Goal: Information Seeking & Learning: Learn about a topic

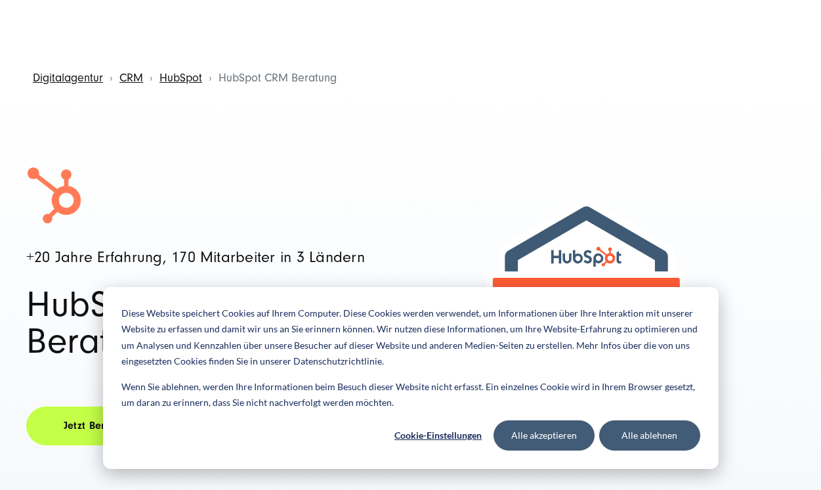
scroll to position [19, 0]
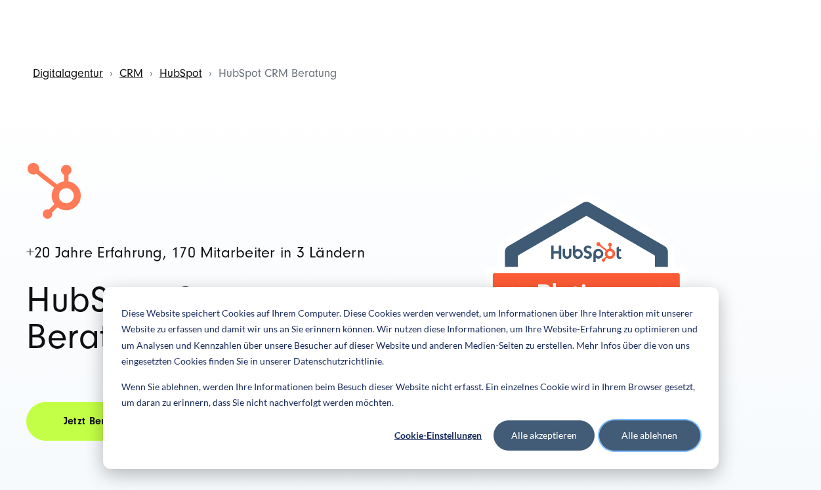
click at [624, 438] on button "Alle ablehnen" at bounding box center [649, 435] width 101 height 30
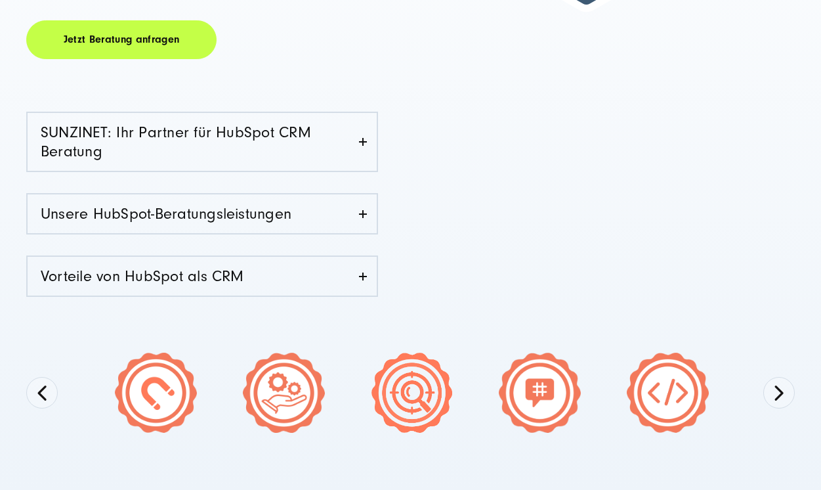
scroll to position [403, 0]
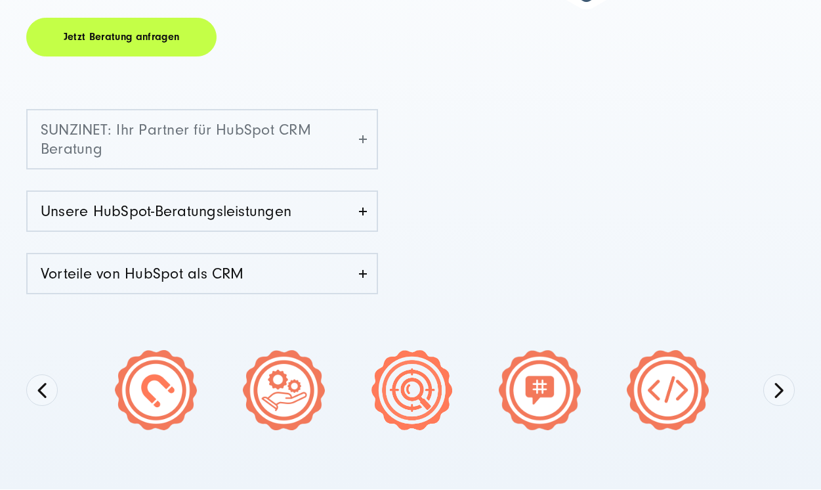
click at [314, 138] on link "SUNZINET: Ihr Partner für HubSpot CRM Beratung" at bounding box center [202, 139] width 349 height 58
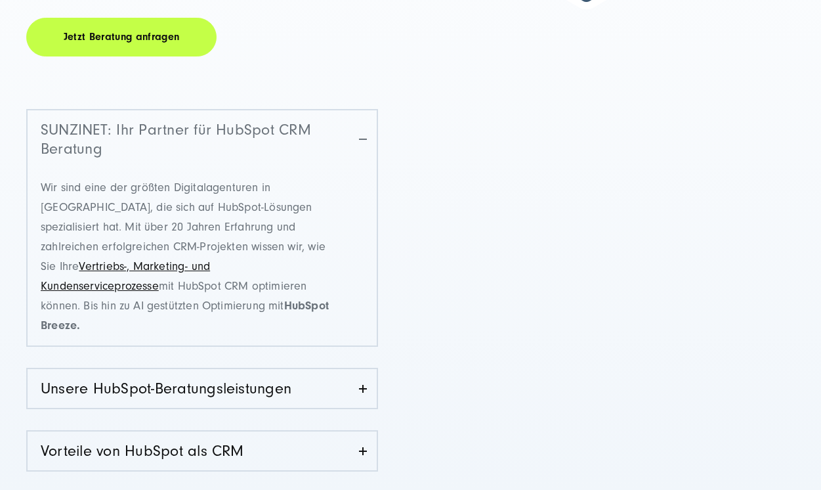
scroll to position [532, 0]
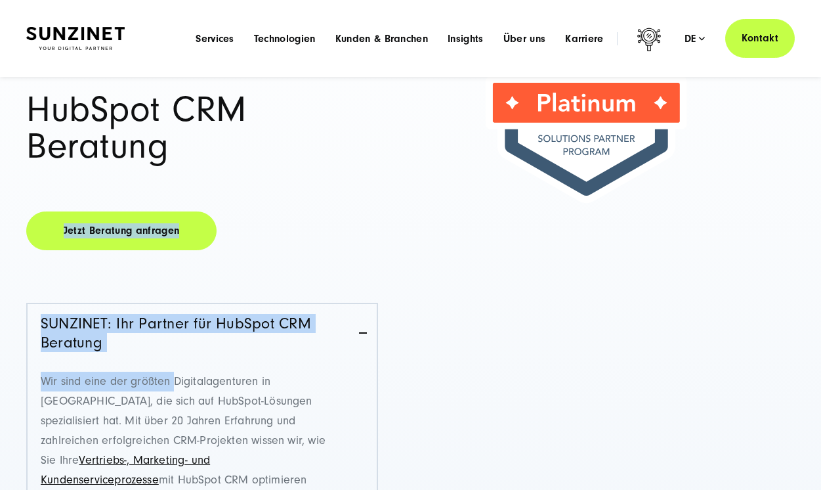
drag, startPoint x: 178, startPoint y: 59, endPoint x: 232, endPoint y: 134, distance: 92.6
click at [232, 134] on div "+20 Jahre Erfahrung, 170 Mitarbeiter in 3 Ländern HubSpot CRM Beratung Jetzt Be…" at bounding box center [218, 336] width 385 height 729
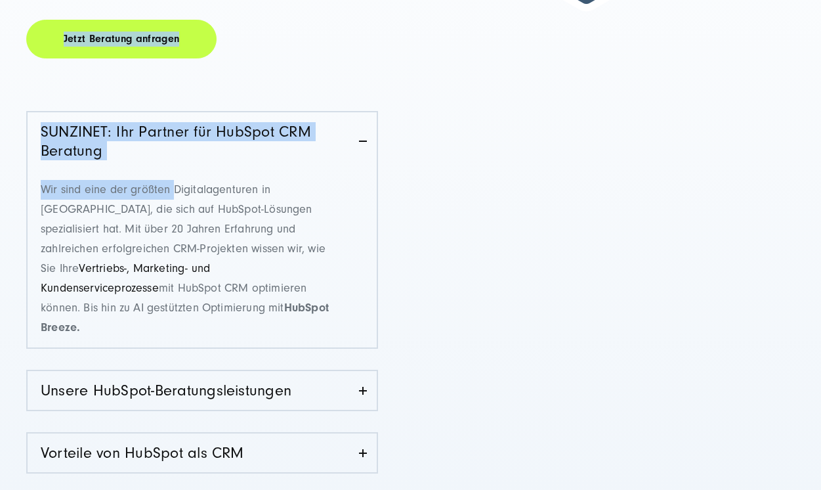
scroll to position [470, 0]
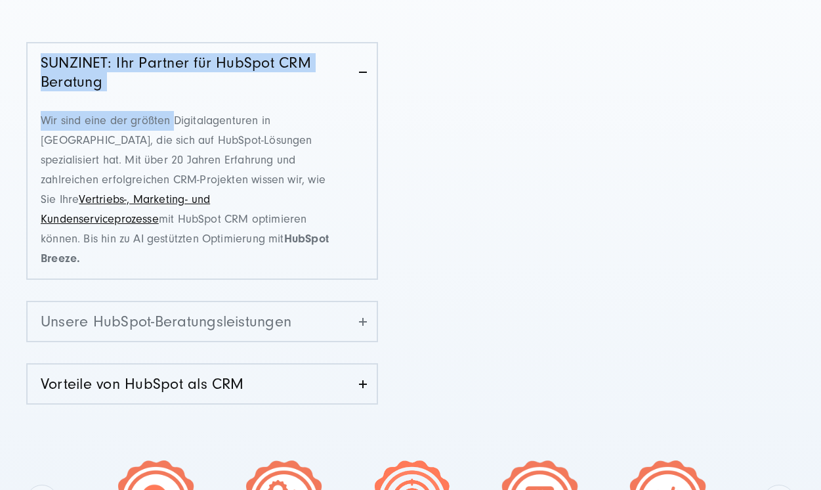
click at [232, 305] on link "Unsere HubSpot-Beratungsleistungen" at bounding box center [202, 321] width 349 height 39
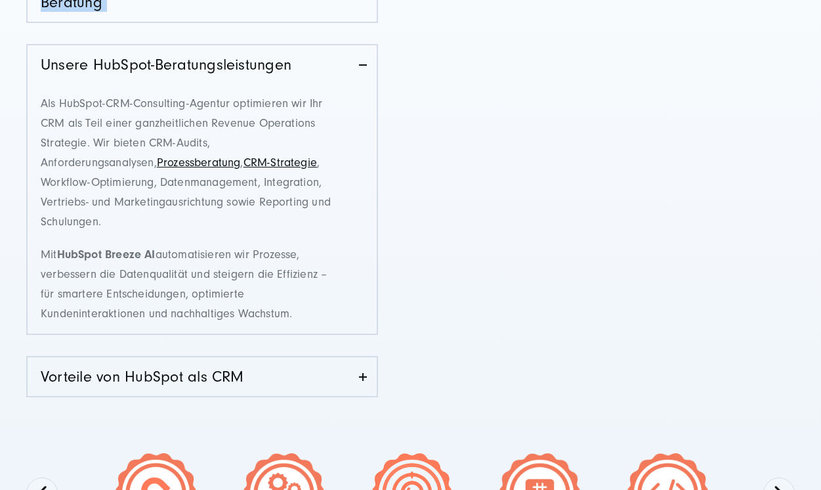
scroll to position [616, 0]
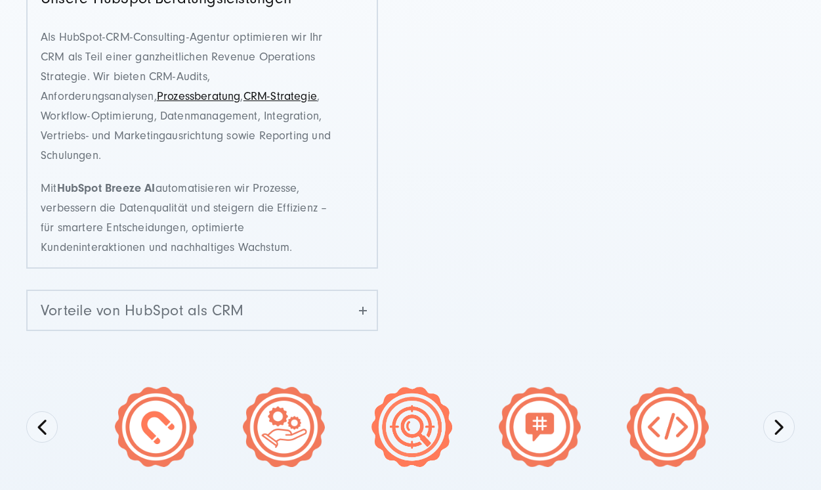
click at [286, 293] on link "Vorteile von HubSpot als CRM" at bounding box center [202, 310] width 349 height 39
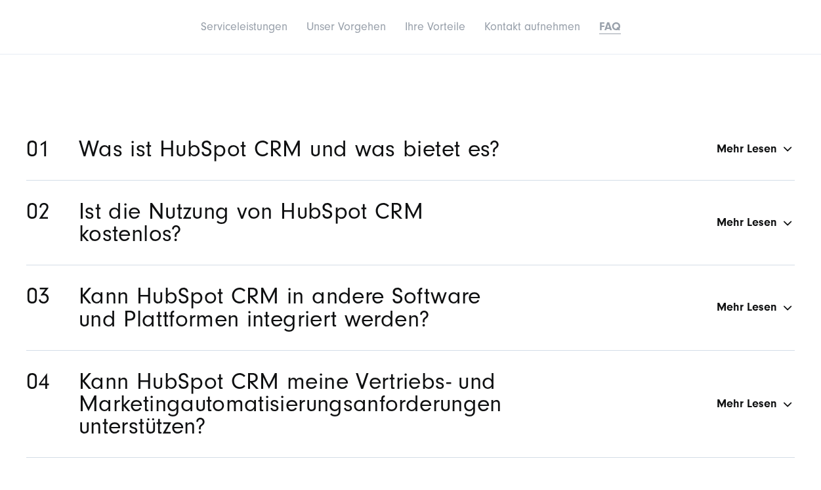
scroll to position [5976, 0]
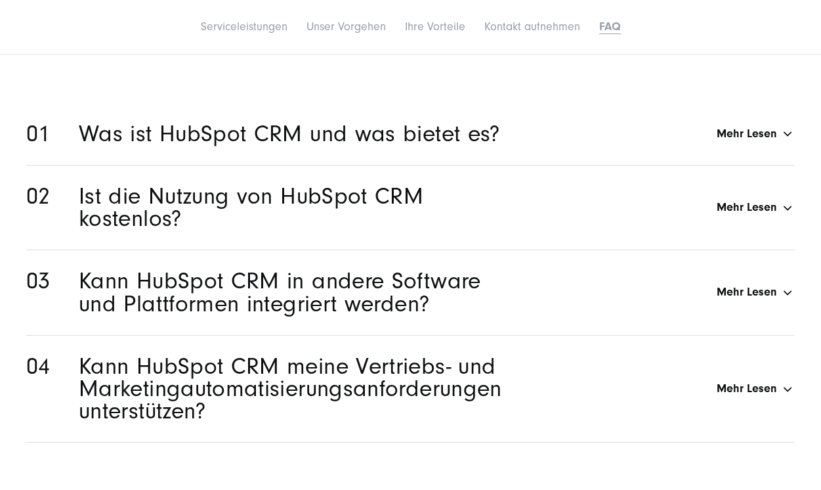
click at [417, 185] on h2 "Ist die Nutzung von HubSpot CRM kostenlos?" at bounding box center [294, 207] width 430 height 45
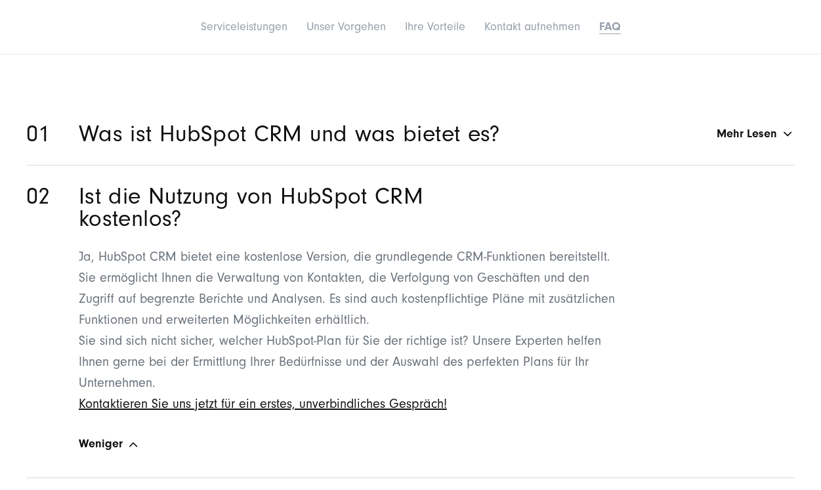
click at [417, 185] on h2 "Ist die Nutzung von HubSpot CRM kostenlos?" at bounding box center [294, 207] width 430 height 45
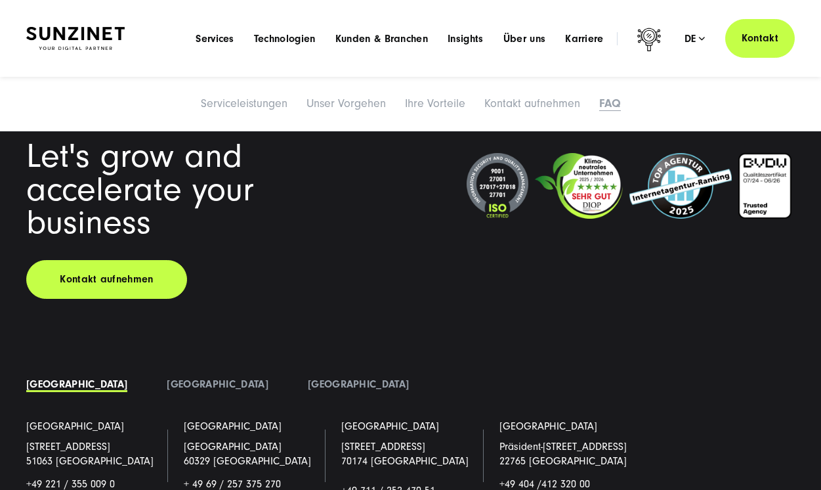
scroll to position [6402, 0]
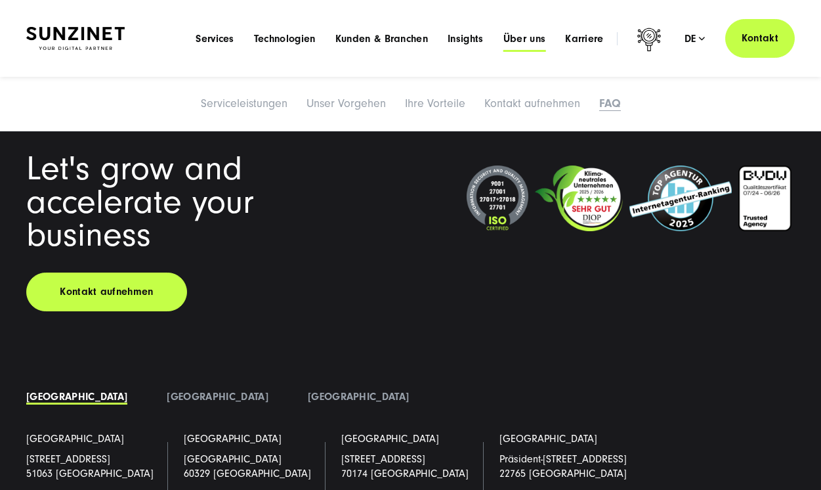
click at [524, 43] on span "Über uns" at bounding box center [524, 38] width 43 height 13
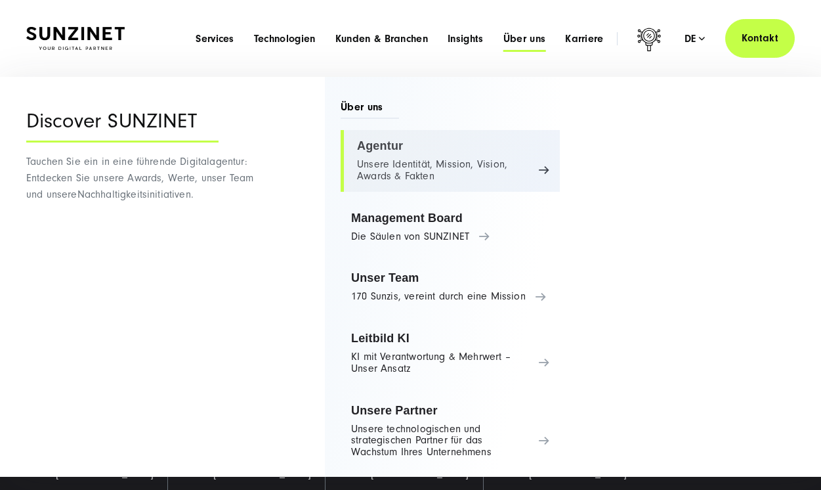
click at [418, 155] on link "Agentur Unsere Identität, Mission, Vision, Awards & Fakten" at bounding box center [450, 161] width 219 height 62
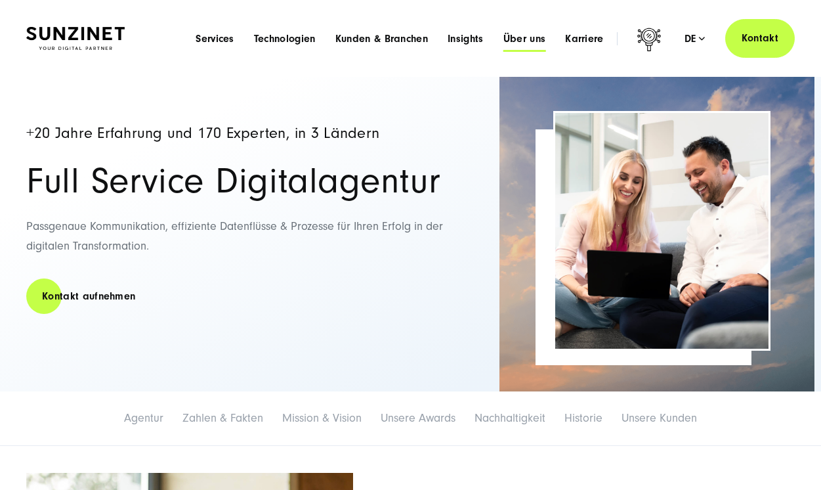
click at [530, 36] on span "Über uns" at bounding box center [524, 38] width 43 height 13
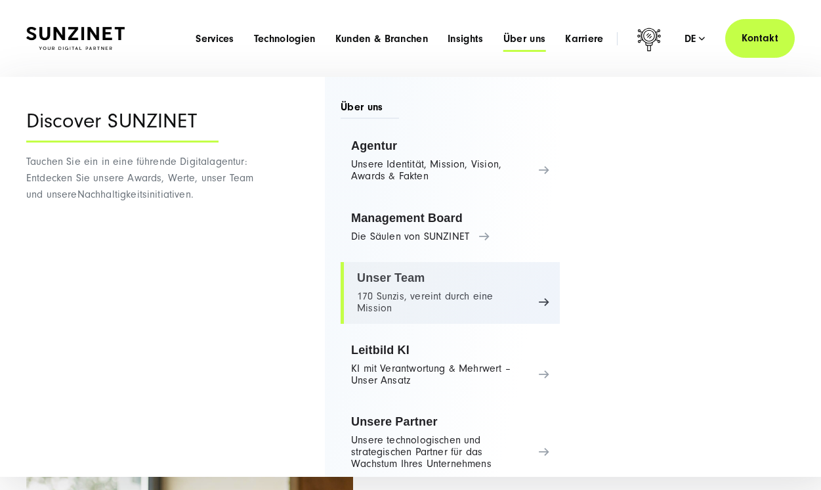
click at [438, 295] on link "Unser Team 170 Sunzis, vereint durch eine Mission" at bounding box center [450, 293] width 219 height 62
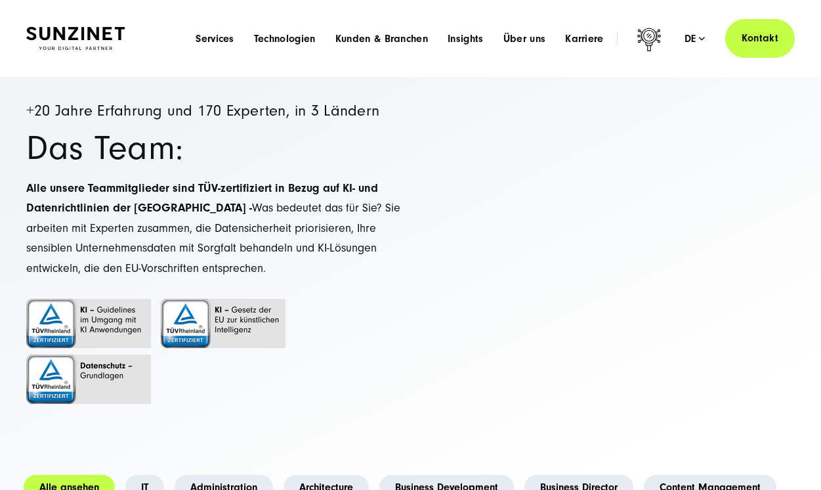
click at [54, 28] on img at bounding box center [75, 38] width 98 height 23
